Goal: Check status

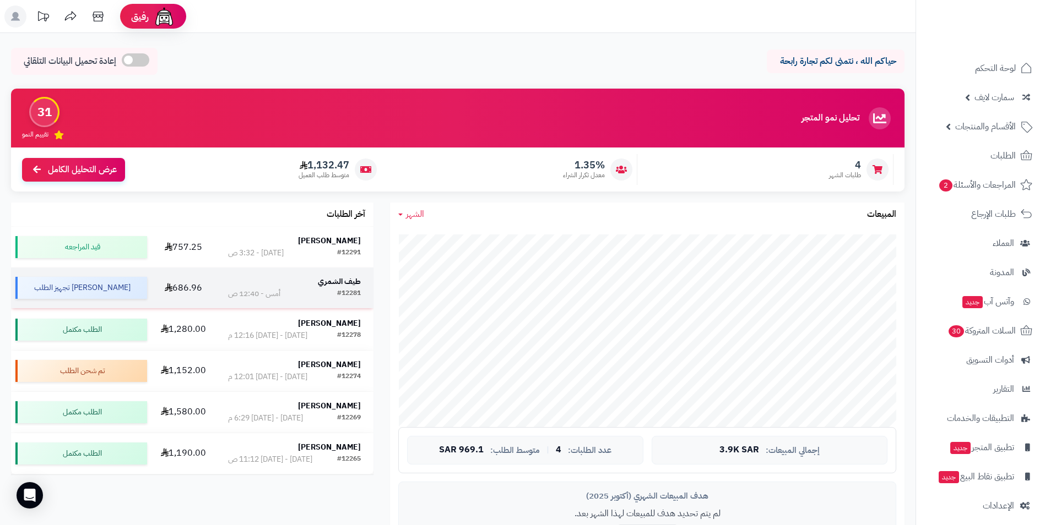
click at [337, 283] on strong "طيف الشمري" at bounding box center [339, 282] width 43 height 12
click at [339, 241] on strong "Maya Emad" at bounding box center [329, 241] width 63 height 12
